Goal: Task Accomplishment & Management: Manage account settings

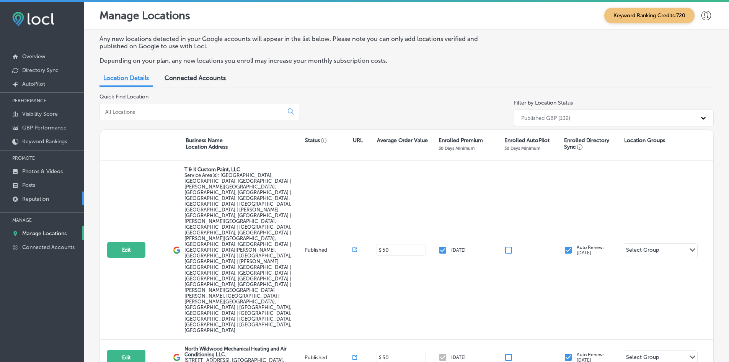
click at [50, 198] on link "Reputation" at bounding box center [42, 198] width 84 height 14
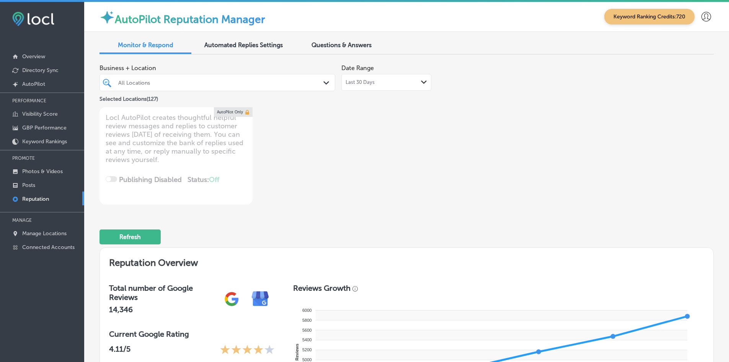
click at [375, 83] on div "Last 30 Days Path Created with Sketch." at bounding box center [385, 82] width 81 height 6
click at [475, 145] on div "Business + Location All Locations Path Created with Sketch. Selected Locations …" at bounding box center [406, 132] width 614 height 144
click at [376, 83] on div "Last 30 Days Path Created with Sketch." at bounding box center [385, 82] width 81 height 6
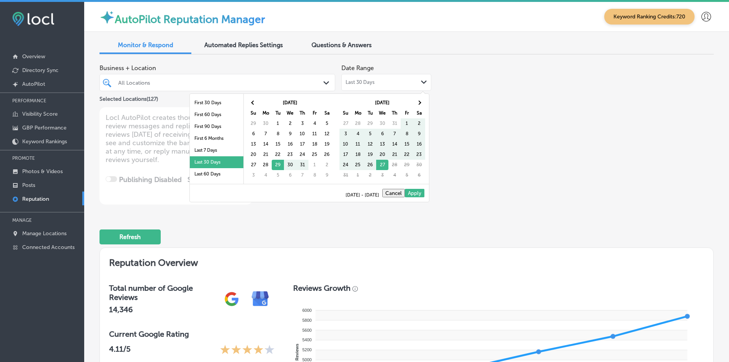
click at [538, 157] on div "Business + Location All Locations Path Created with Sketch. Selected Locations …" at bounding box center [406, 132] width 614 height 144
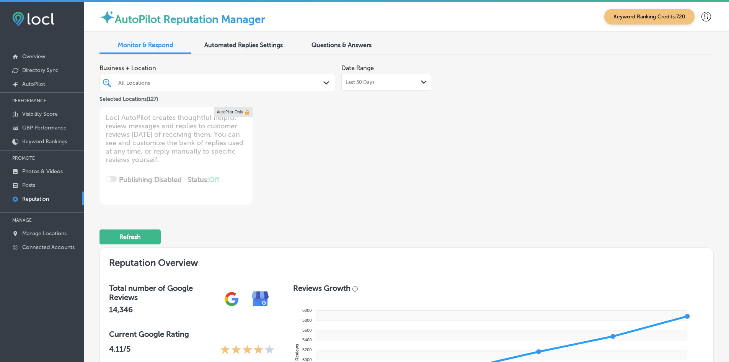
click at [210, 84] on div "All Locations" at bounding box center [221, 82] width 206 height 7
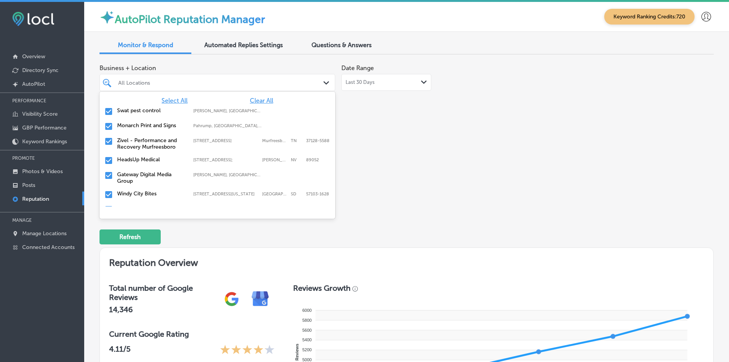
click at [261, 100] on span "Clear All" at bounding box center [261, 100] width 23 height 7
type textarea "x"
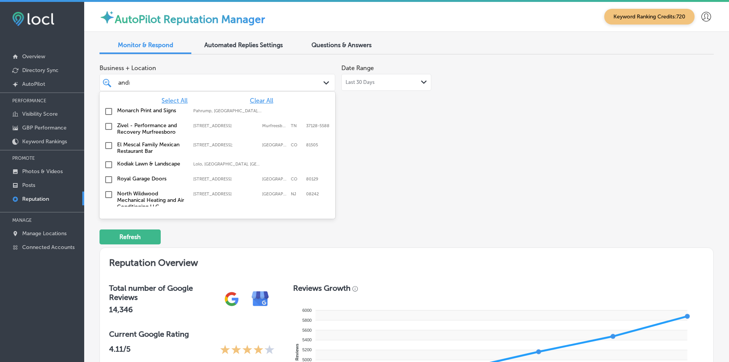
type input "[PERSON_NAME]"
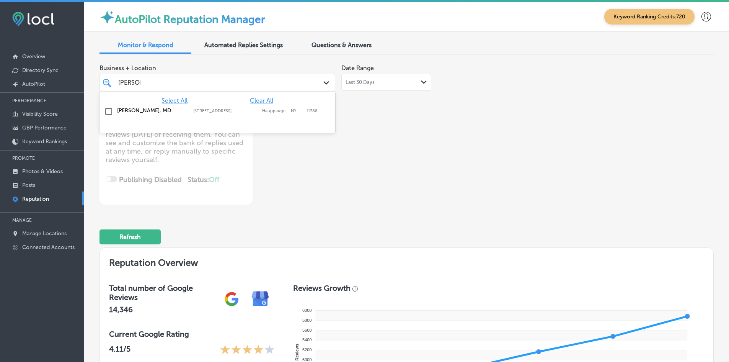
click at [223, 109] on label "[STREET_ADDRESS]" at bounding box center [225, 110] width 65 height 5
type textarea "x"
type input "esmera"
click at [236, 108] on div "[PERSON_NAME] RDHAP [STREET_ADDRESS][GEOGRAPHIC_DATA][PERSON_NAME][PERSON_NAME]…" at bounding box center [202, 112] width 171 height 11
type textarea "x"
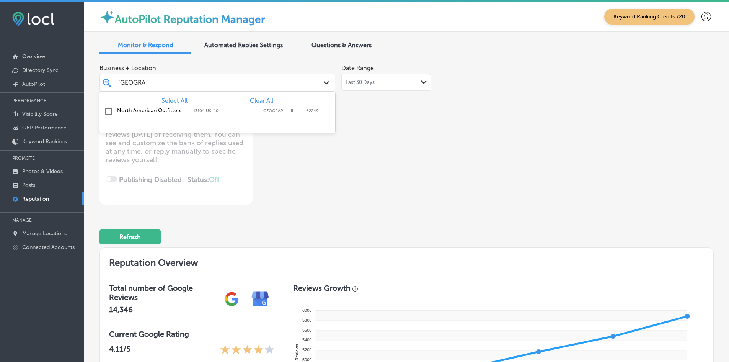
type input "[GEOGRAPHIC_DATA]"
click at [236, 108] on div "North American Outfitters 13104 US-[GEOGRAPHIC_DATA] 13104 US-[GEOGRAPHIC_DATA]" at bounding box center [202, 110] width 171 height 7
type textarea "x"
type input "fox digital"
click at [236, 108] on div "Fox Digital Solutions De Pere, [GEOGRAPHIC_DATA], [GEOGRAPHIC_DATA] | Menasha, …" at bounding box center [202, 110] width 171 height 7
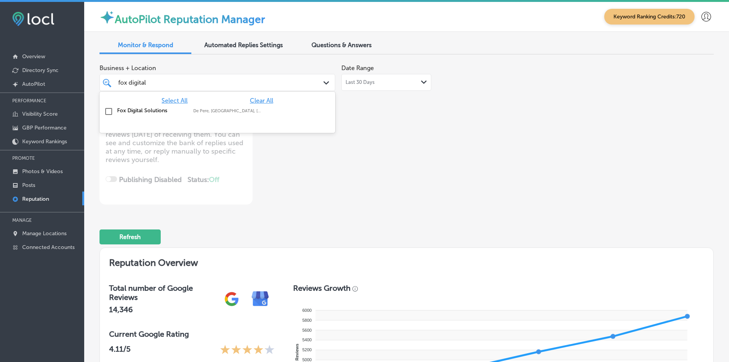
type textarea "x"
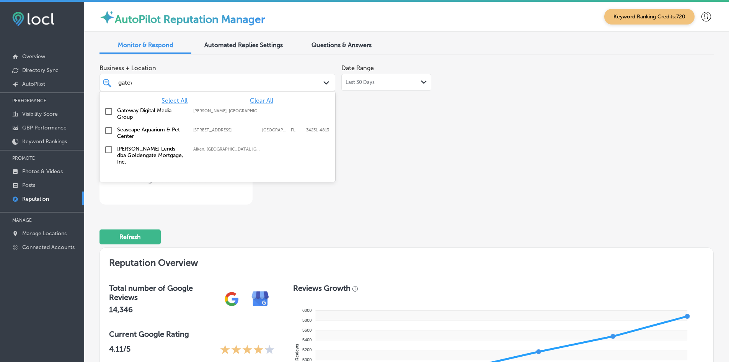
type input "gatewa"
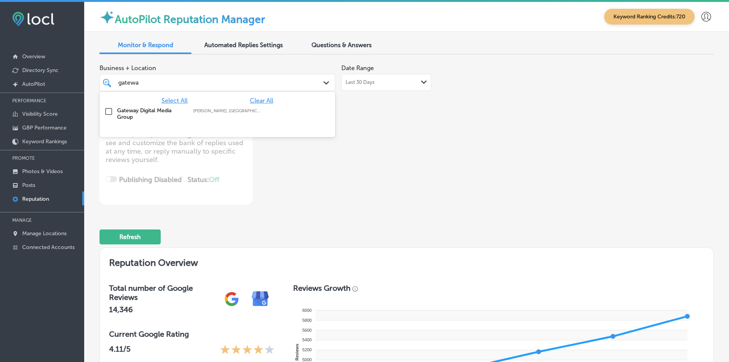
click at [236, 108] on div "Gateway Digital Media Group [GEOGRAPHIC_DATA], [GEOGRAPHIC_DATA], [GEOGRAPHIC_D…" at bounding box center [202, 113] width 171 height 13
type textarea "x"
type input "livescan"
click at [236, 108] on div "Livescan Fingerprinting of [PERSON_NAME] LLC [STREET_ADDRESS][GEOGRAPHIC_DATA][…" at bounding box center [202, 113] width 171 height 13
type textarea "x"
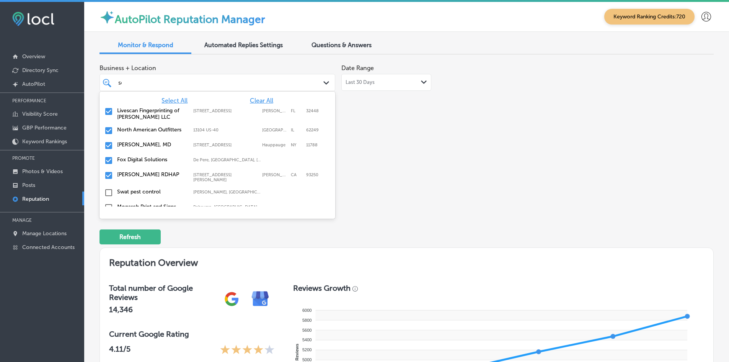
type input "sera"
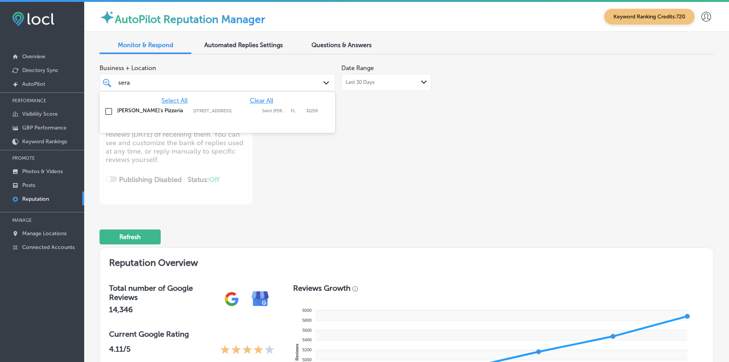
click at [236, 108] on div "[PERSON_NAME]'s Pizzeria [STREET_ADDRESS][PERSON_NAME] [STREET_ADDRESS][PERSON_…" at bounding box center [202, 110] width 171 height 7
type textarea "x"
type input "\"
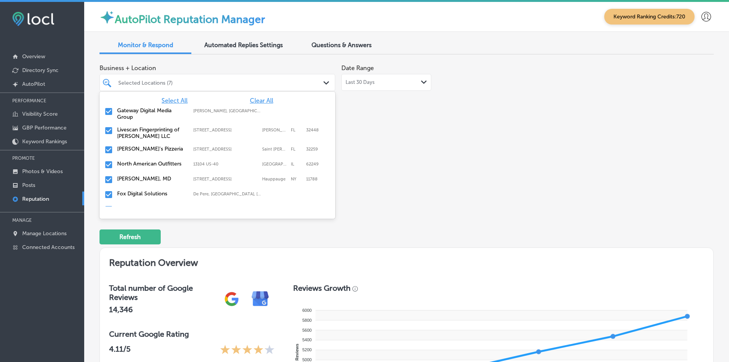
click at [370, 186] on div "Business + Location option [STREET_ADDRESS]. option focused, 7 of 128. 128 resu…" at bounding box center [283, 132] width 368 height 144
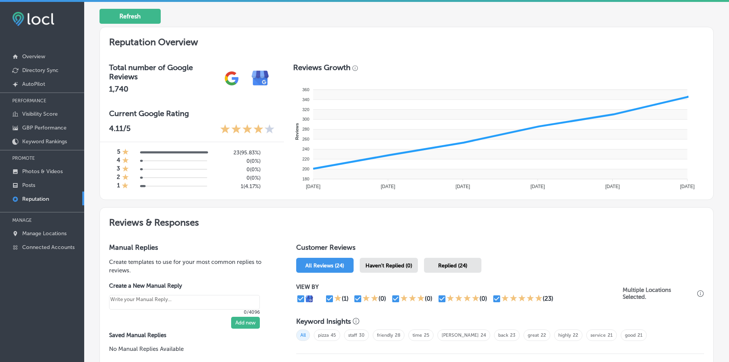
scroll to position [230, 0]
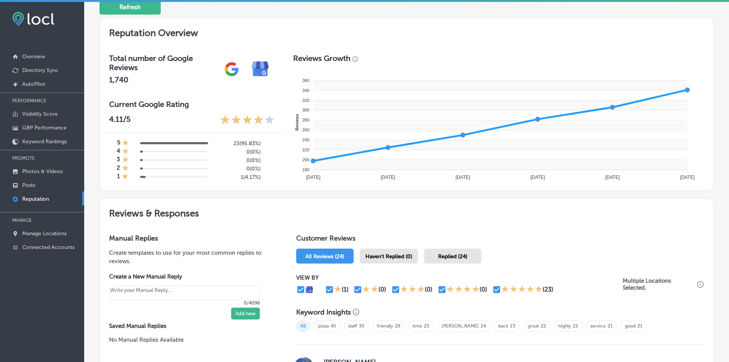
click at [396, 254] on span "Haven't Replied (0)" at bounding box center [388, 256] width 47 height 7
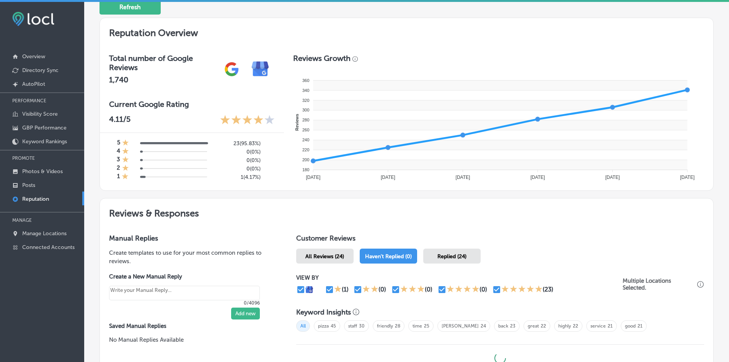
type textarea "x"
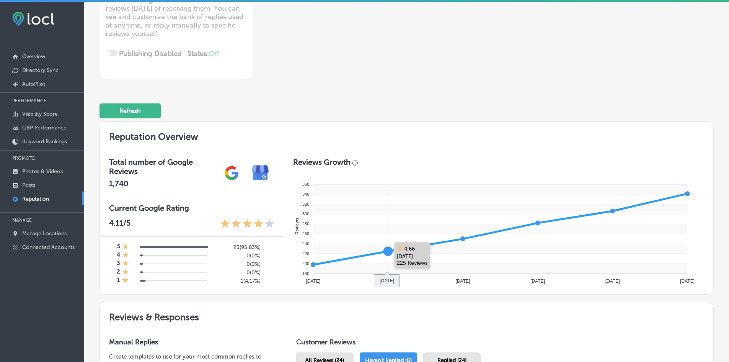
scroll to position [115, 0]
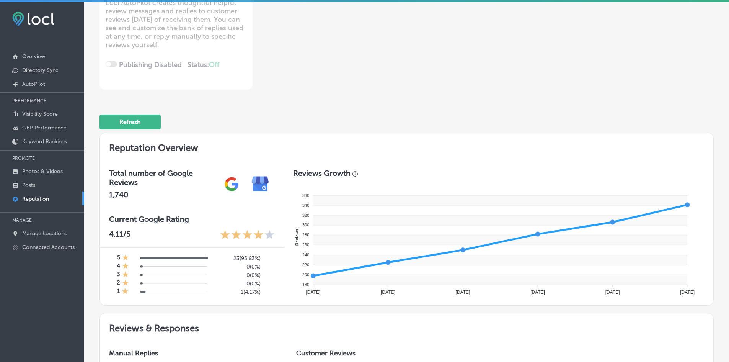
click at [695, 133] on h2 "Reputation Overview" at bounding box center [406, 146] width 613 height 26
click at [571, 59] on div "Business + Location Selected Locations (7) Path Created with Sketch. Selected L…" at bounding box center [406, 18] width 614 height 144
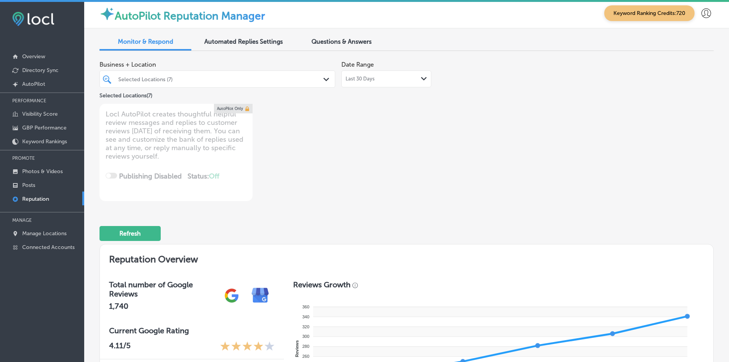
scroll to position [0, 0]
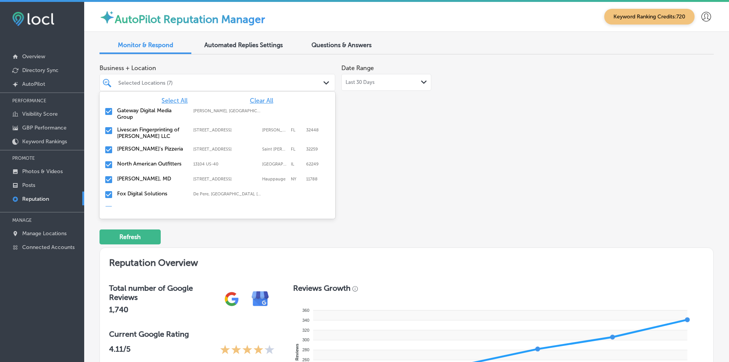
click at [161, 81] on div "Selected Locations (7)" at bounding box center [221, 82] width 206 height 7
click at [393, 158] on div "Business + Location option [STREET_ADDRESS]. option [STREET_ADDRESS]. 128 resul…" at bounding box center [283, 132] width 368 height 144
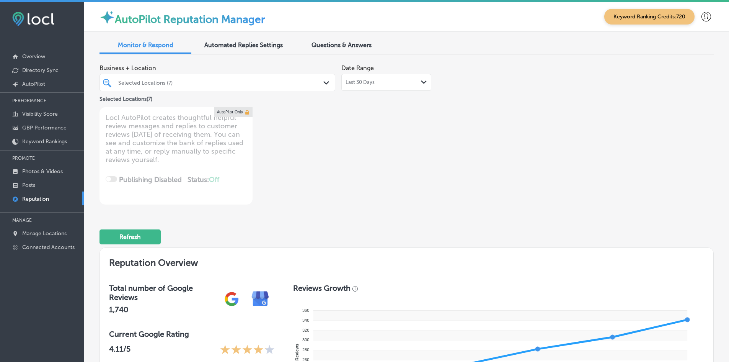
click at [452, 236] on div "Refresh" at bounding box center [406, 233] width 614 height 40
